Goal: Communication & Community: Answer question/provide support

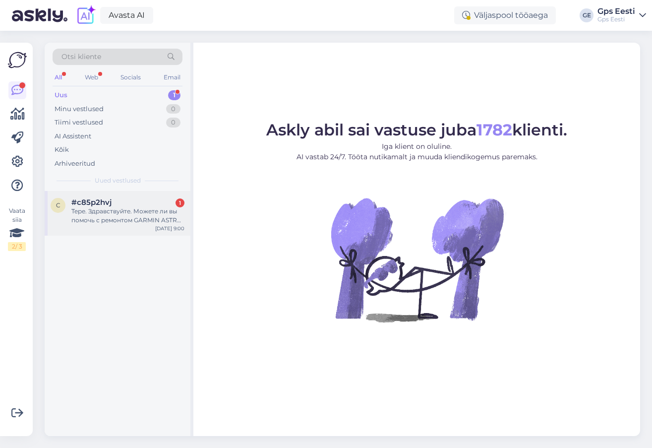
click at [112, 212] on div "Тере. Здравствуйте. Можете ли вы помочь с ремонтом GARMIN ASTRO 320? теряет свя…" at bounding box center [127, 216] width 113 height 18
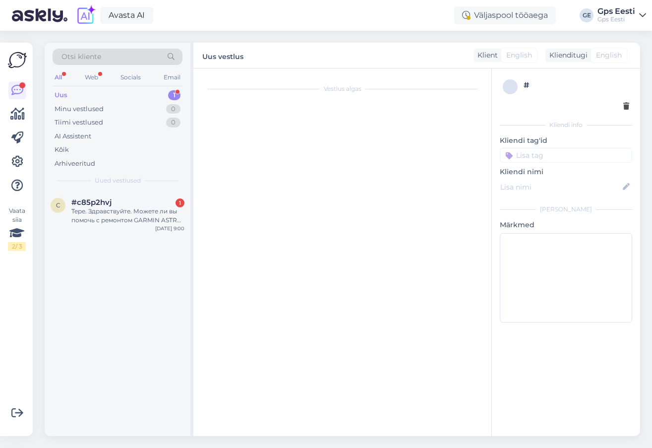
scroll to position [762, 0]
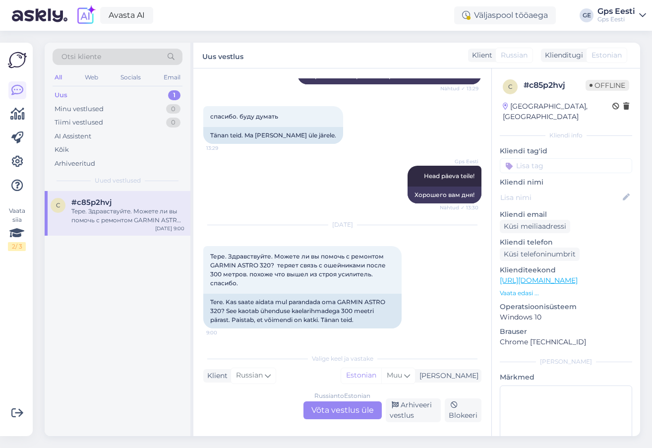
click at [319, 407] on div "Russian to Estonian Võta vestlus üle" at bounding box center [342, 410] width 78 height 18
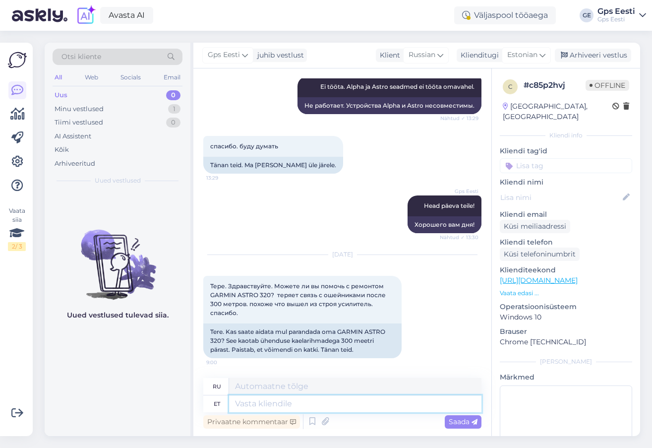
click at [338, 407] on textarea at bounding box center [355, 403] width 252 height 17
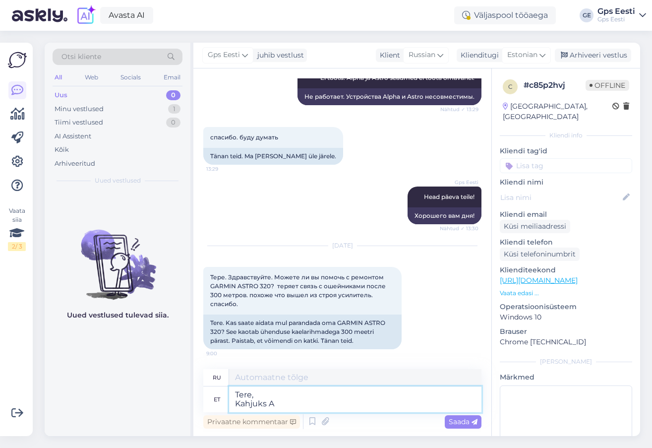
type textarea "Tere, Kahjuks As"
type textarea "Здравствуйте, К сожалению"
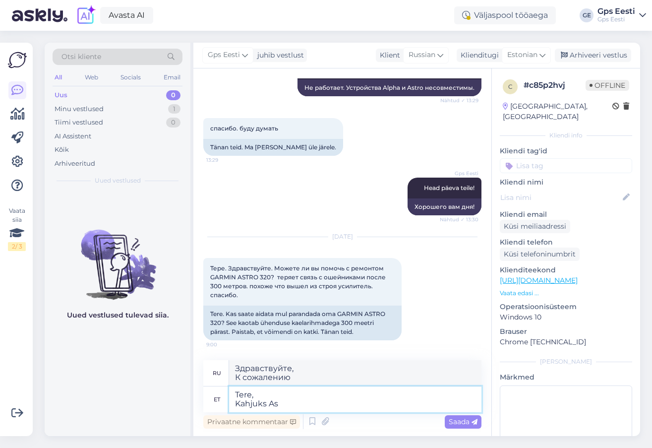
scroll to position [750, 0]
type textarea "Tere, Kahjuks Astro"
type textarea "Привет, Извините, Астро"
type textarea "Tere, Kahjuks Astro 320 s"
type textarea "Привет, Извините Astro 320"
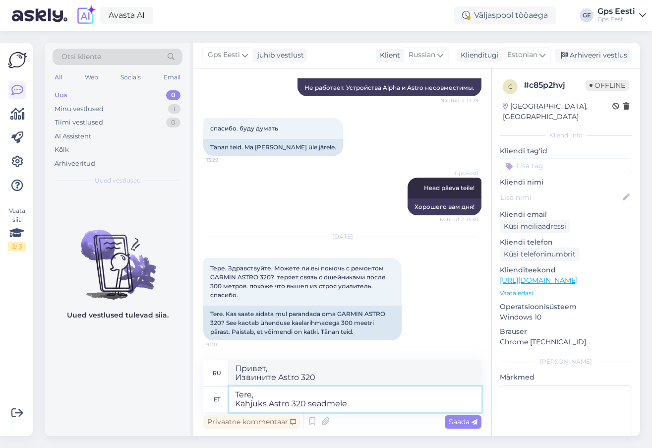
type textarea "Tere, Kahjuks Astro 320 seadmele G"
type textarea "Здравствуйте, К сожалению, для устройства Astro 320"
type textarea "Tere, Kahjuks Astro 320 seadmele Garmin rem"
type textarea "Здравствуйте, К сожалению, для устройства Garmin Astro 320"
type textarea "Tere, Kahjuks Astro 320 seadmele Garmin remonti ei"
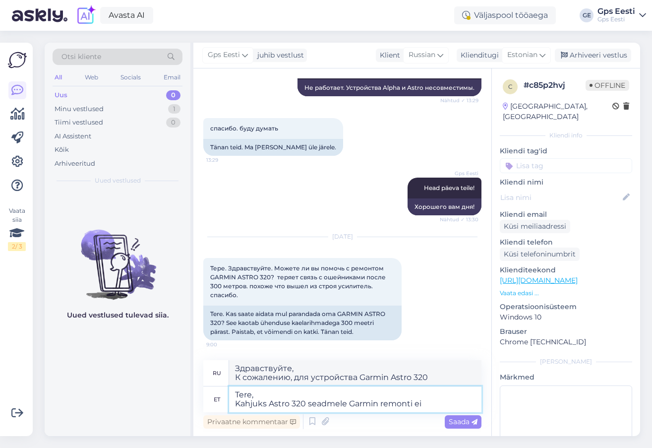
type textarea "Здравствуйте, К сожалению, устройство Astro 320 не подлежит ремонту в Garmin."
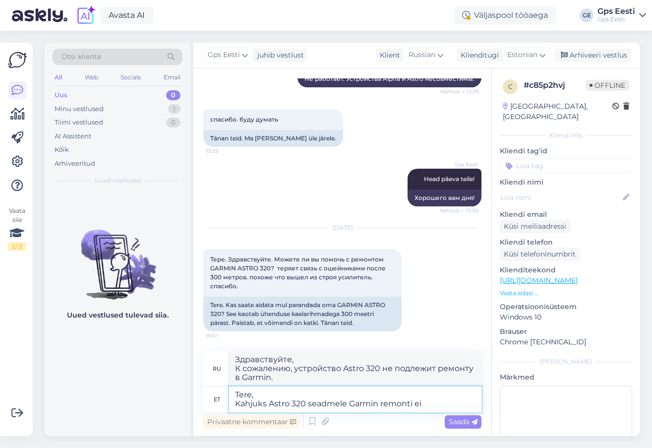
scroll to position [759, 0]
type textarea "Tere, Kahjuks Astro 320 seadmele Garmin remonti ei pa"
type textarea "Здравствуйте, К сожалению, Garmin не ремонтирует устройство Astro 320."
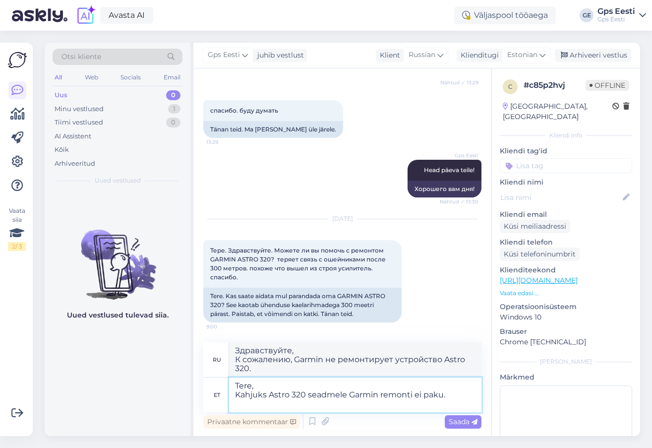
scroll to position [762, 0]
type textarea "Tere, Kahjuks Astro 320 seadmele Garmin remonti ei paku. Võite"
type textarea "Здравствуйте, К сожалению, Garmin не осуществляет ремонт Astro 320. Вы можете"
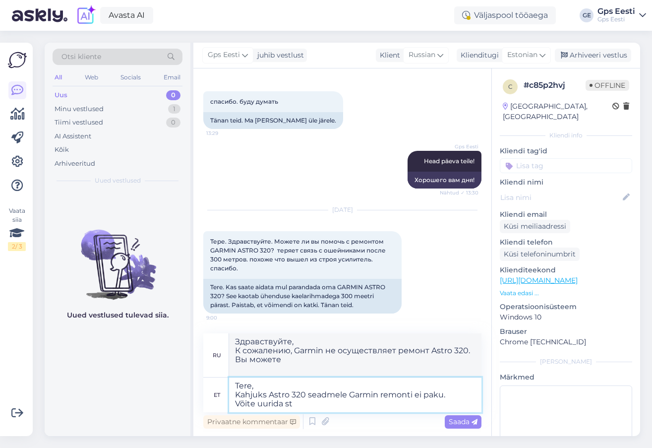
type textarea "Tere, Kahjuks Astro 320 seadmele Garmin remonti ei paku. Võite uurida sta"
type textarea "Здравствуйте, К сожалению, Garmin не осуществляет ремонт Astro 320. Вы можете п…"
type textarea "Tere, Kahjuks Astro 320 seadmele Garmin remonti ei paku. Võite uurida starcom.e…"
type textarea "Здравствуйте, К сожалению, Garmin не осуществляет ремонт Astro 320. Вы можете п…"
type textarea "Tere, Kahjuks Astro 320 seadmele Garmin remonti ei paku. Võite uurida starcom.e…"
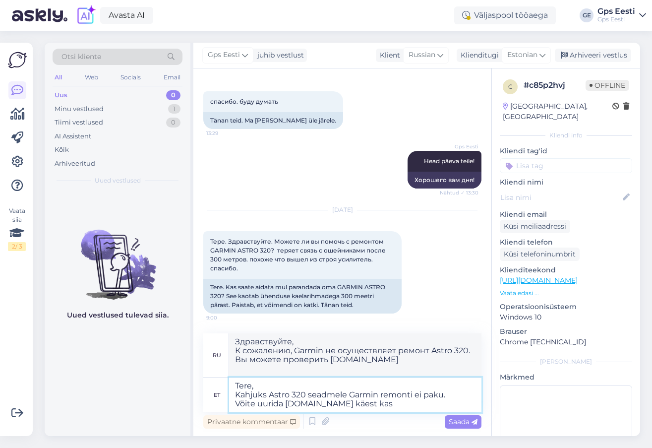
type textarea "Здравствуйте, К сожалению, Garmin не осуществляет ремонт Astro 320. Вы можете п…"
type textarea "Tere, Kahjuks Astro 320 seadmele Garmin remonti ei paku. Võite uurida starcom.e…"
type textarea "Здравствуйте, К сожалению, Garmin не предлагает ремонт для Astro 320. Вы можете…"
type textarea "Tere, Kahjuks Astro 320 seadmele Garmin remonti ei paku. Võite uurida starcom.e…"
type textarea "Здравствуйте, К сожалению, Garmin не предлагает ремонт для Astro 320. Вы можете…"
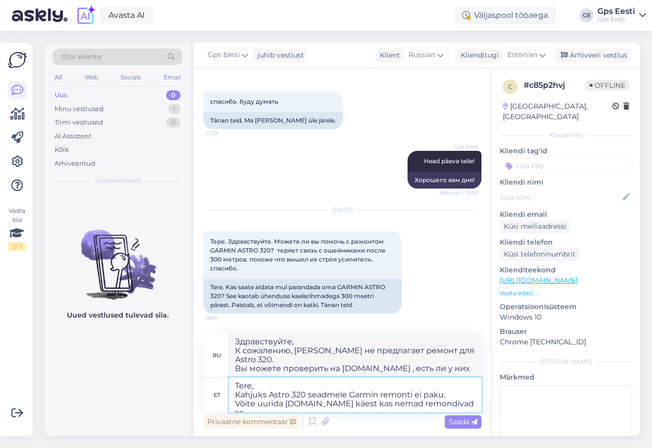
type textarea "Tere, Kahjuks Astro 320 seadmele Garmin remonti ei paku. Võite uurida starcom.e…"
type textarea "Здравствуйте, К сожалению, Garmin не осуществляет ремонт Astro 320. Вы можете у…"
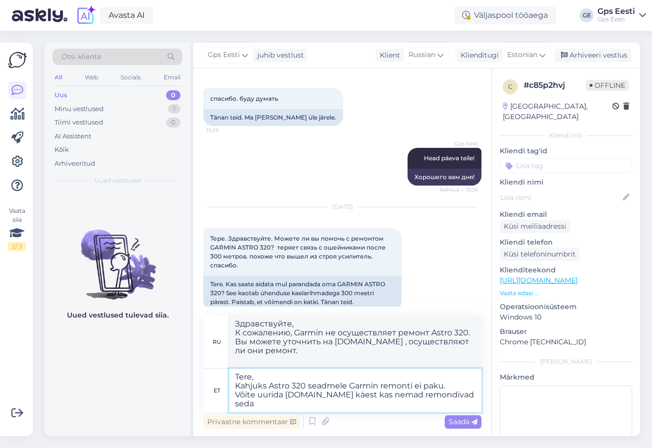
type textarea "Tere, Kahjuks Astro 320 seadmele Garmin remonti ei paku. Võite uurida starcom.e…"
type textarea "Здравствуйте, сожалению, Garmin не осуществляет ремонт Astro 320. можете провер…"
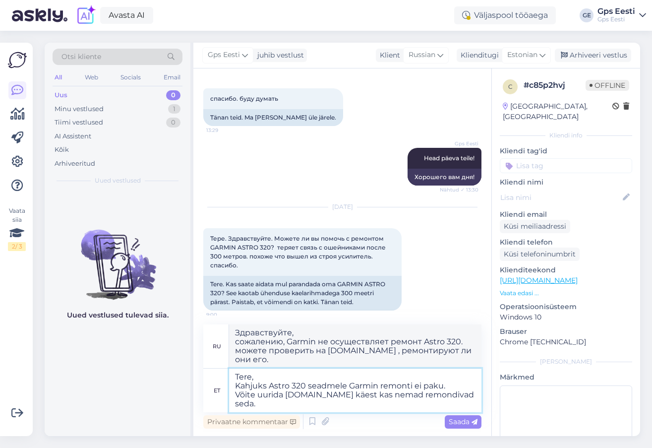
click at [338, 407] on textarea "Tere, Kahjuks Astro 320 seadmele Garmin remonti ei paku. Võite uurida starcom.e…" at bounding box center [355, 390] width 252 height 44
click at [330, 372] on textarea "Tere, Kahjuks Astro 320 seadmele Garmin remonti ei paku. Võite uurida starcom.e…" at bounding box center [355, 390] width 252 height 44
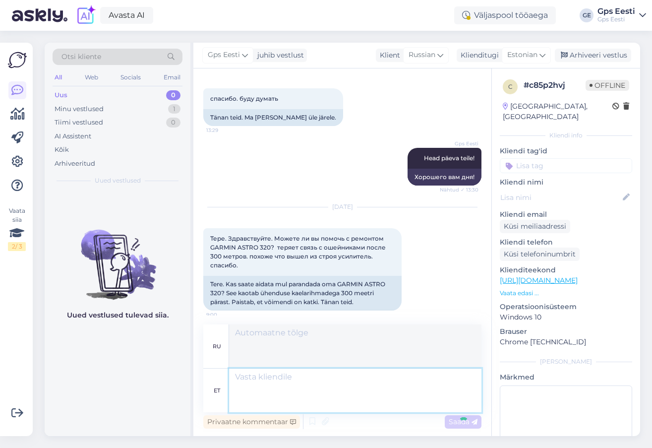
scroll to position [857, 0]
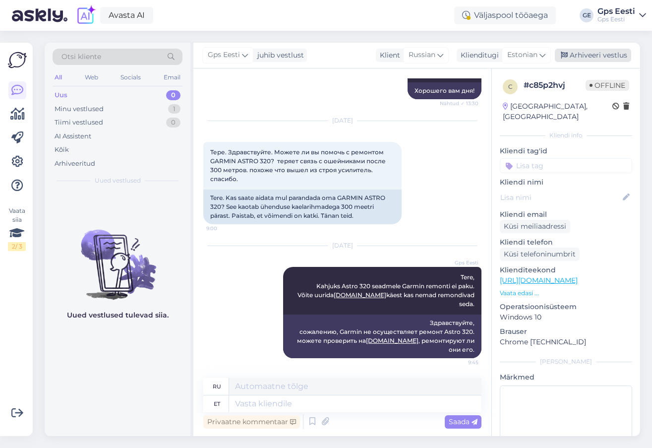
click at [591, 53] on div "Arhiveeri vestlus" at bounding box center [593, 55] width 76 height 13
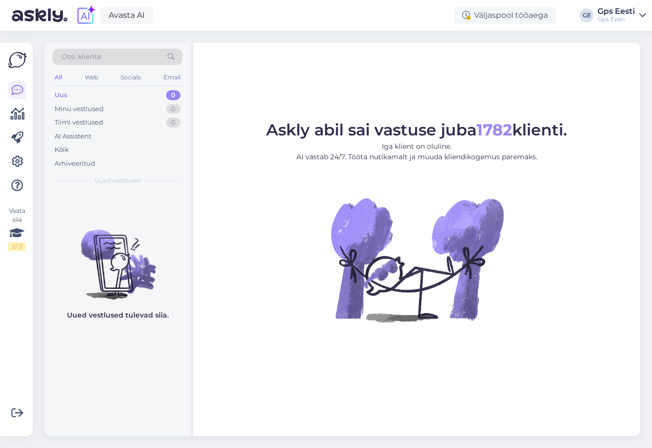
click at [353, 269] on img at bounding box center [417, 259] width 178 height 178
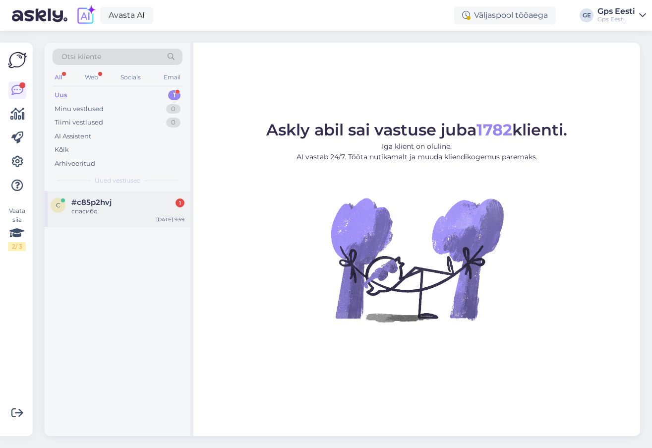
click at [114, 201] on div "#c85p2hvj 1" at bounding box center [127, 202] width 113 height 9
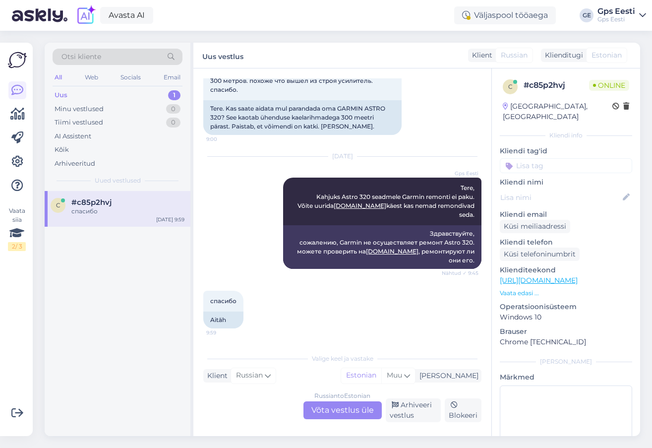
click at [342, 409] on div "Russian to Estonian Võta vestlus üle" at bounding box center [342, 410] width 78 height 18
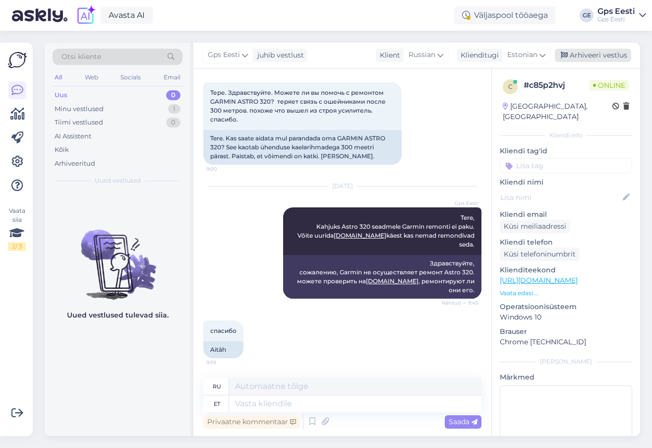
click at [595, 58] on div "Arhiveeri vestlus" at bounding box center [593, 55] width 76 height 13
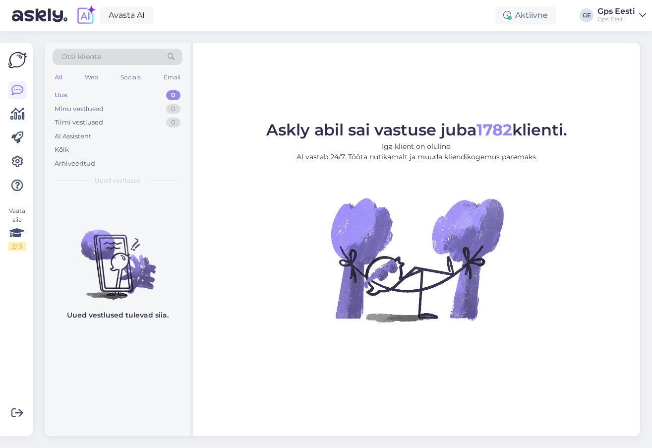
click at [319, 87] on div "Askly abil sai vastuse juba 1782 klienti. Iga klient on oluline. AI vastab 24/7…" at bounding box center [416, 239] width 447 height 393
click at [99, 113] on div "Minu vestlused 0" at bounding box center [118, 109] width 130 height 14
click at [80, 164] on div "Arhiveeritud" at bounding box center [75, 164] width 41 height 10
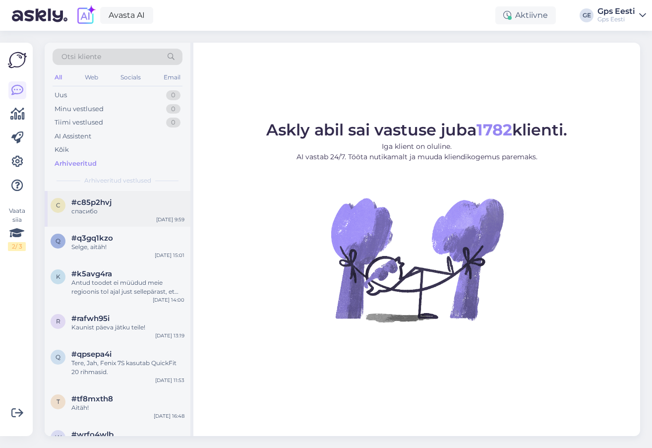
click at [118, 215] on div "спасибо" at bounding box center [127, 211] width 113 height 9
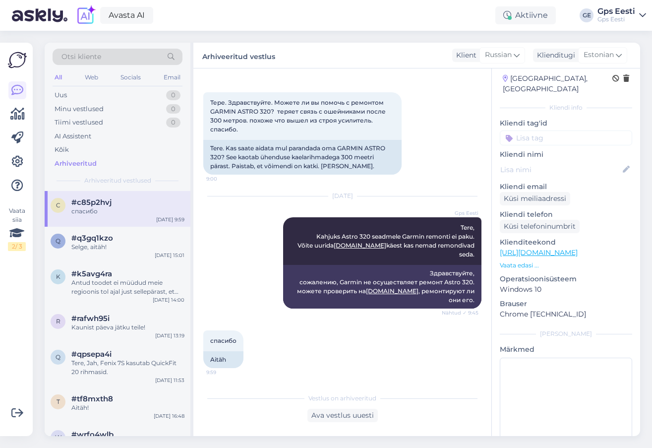
scroll to position [43, 0]
